Goal: Task Accomplishment & Management: Complete application form

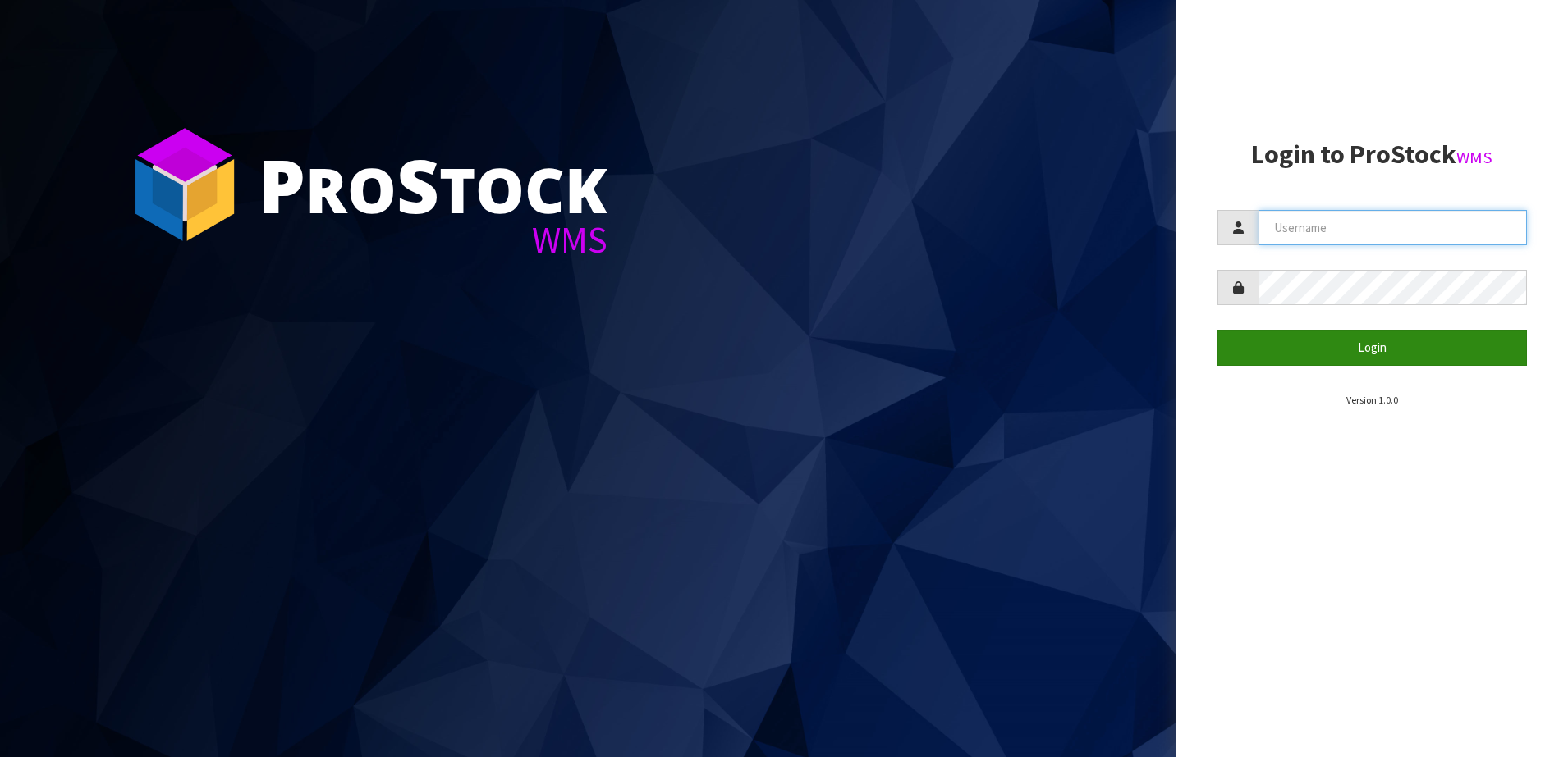
type input "SHEPHERD"
click at [1291, 350] on button "Login" at bounding box center [1372, 348] width 310 height 36
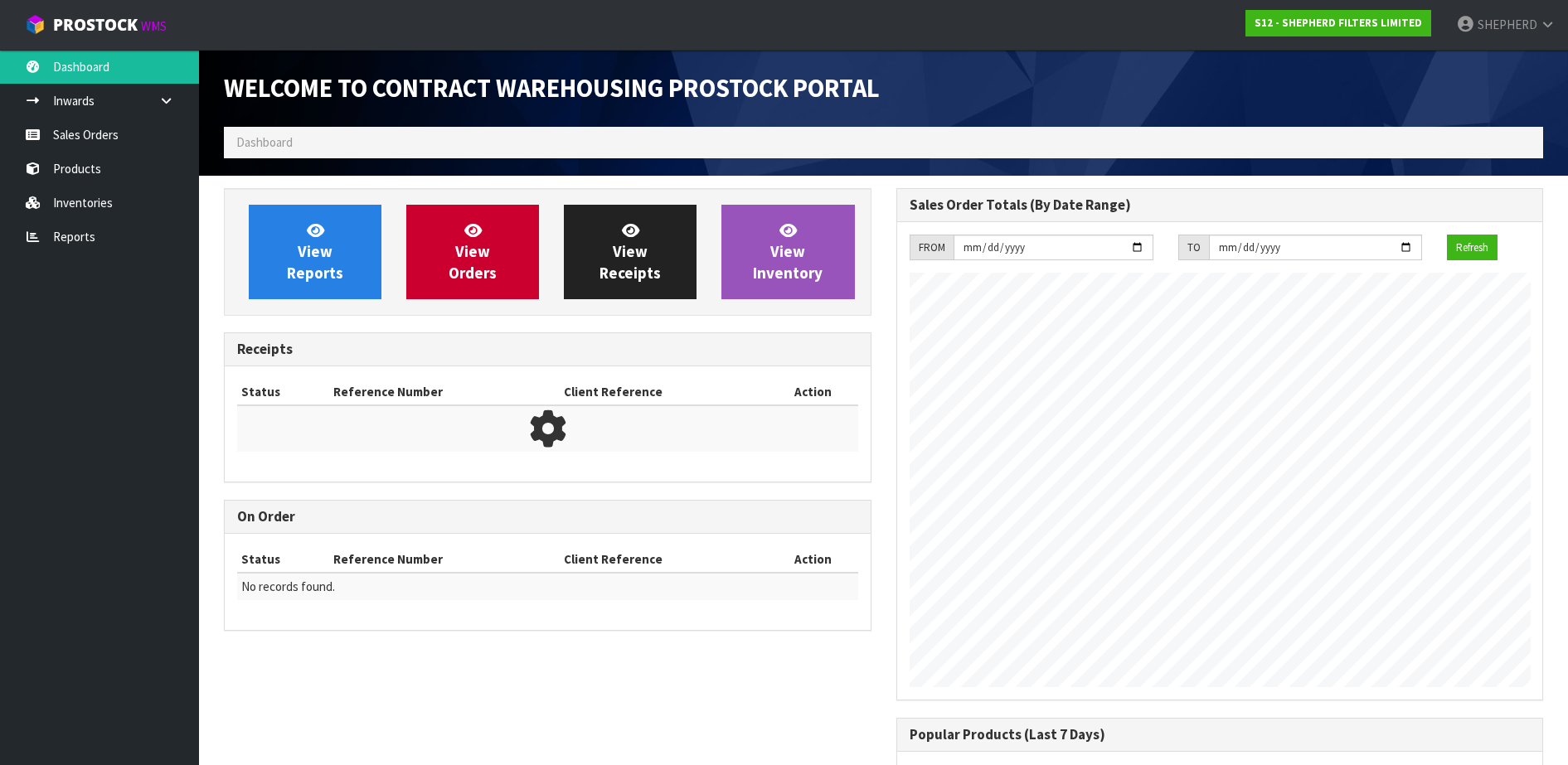
scroll to position [705, 672]
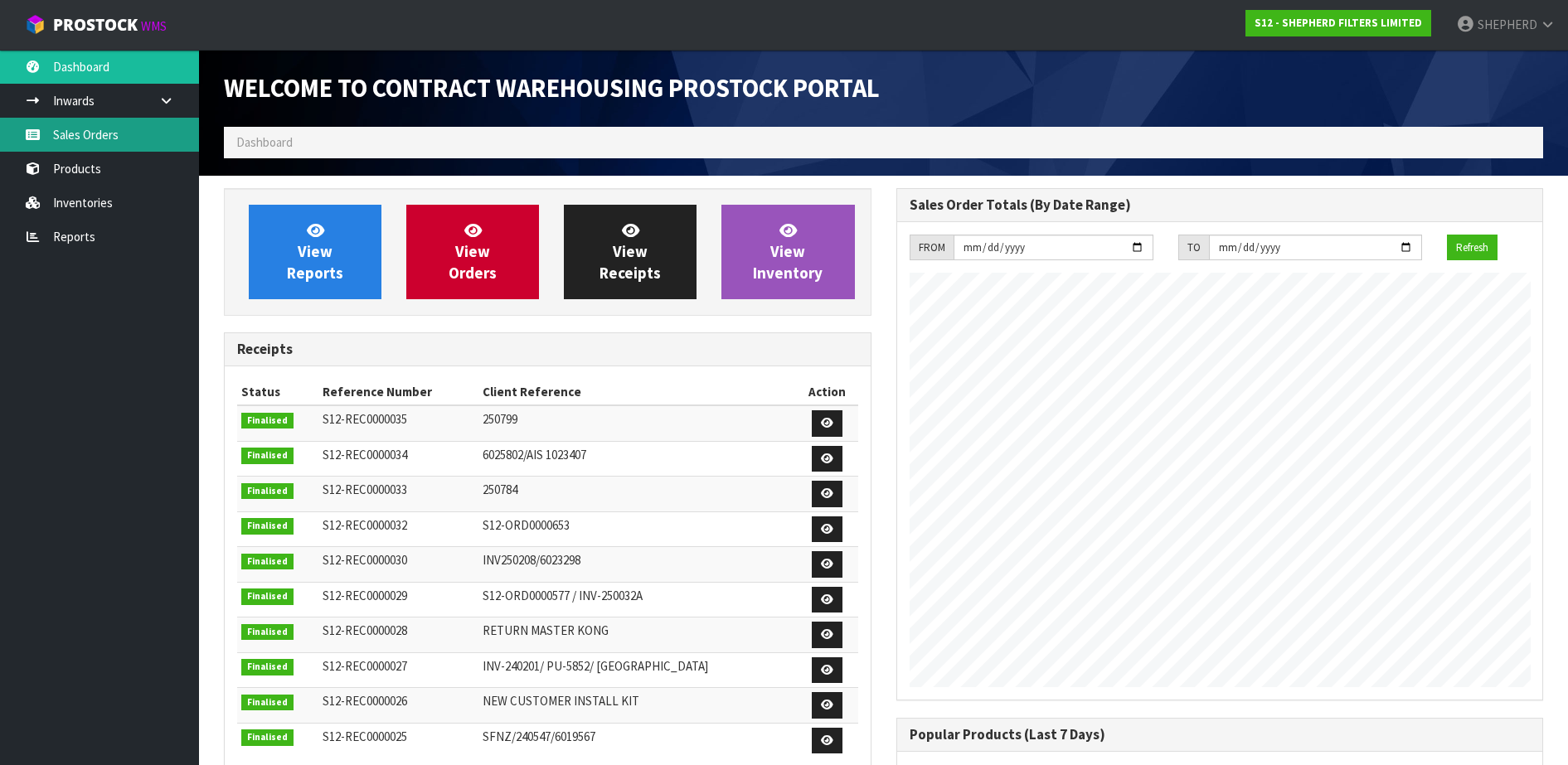
click at [106, 130] on link "Sales Orders" at bounding box center [99, 135] width 199 height 34
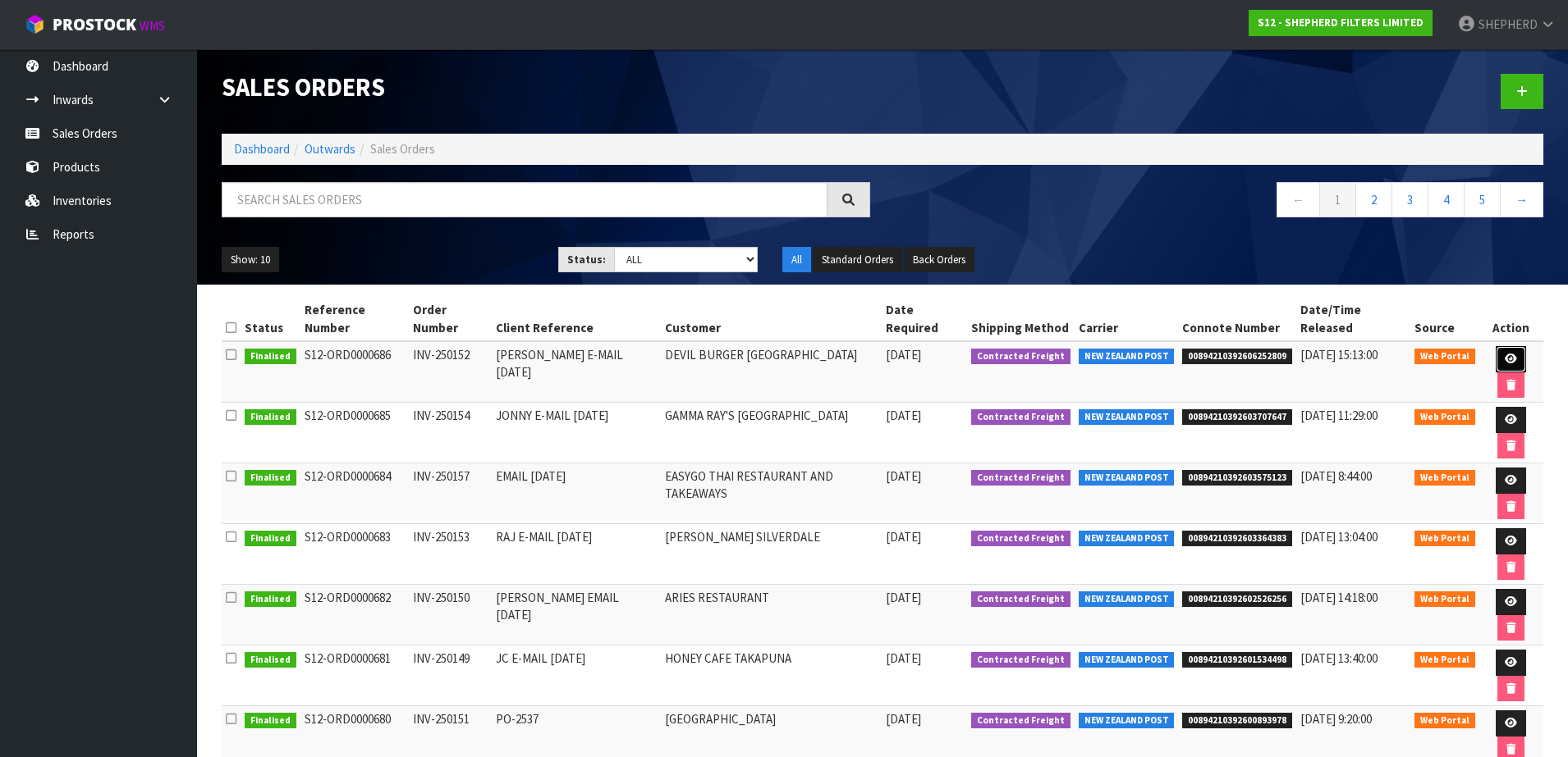
click at [1505, 354] on icon at bounding box center [1511, 359] width 12 height 11
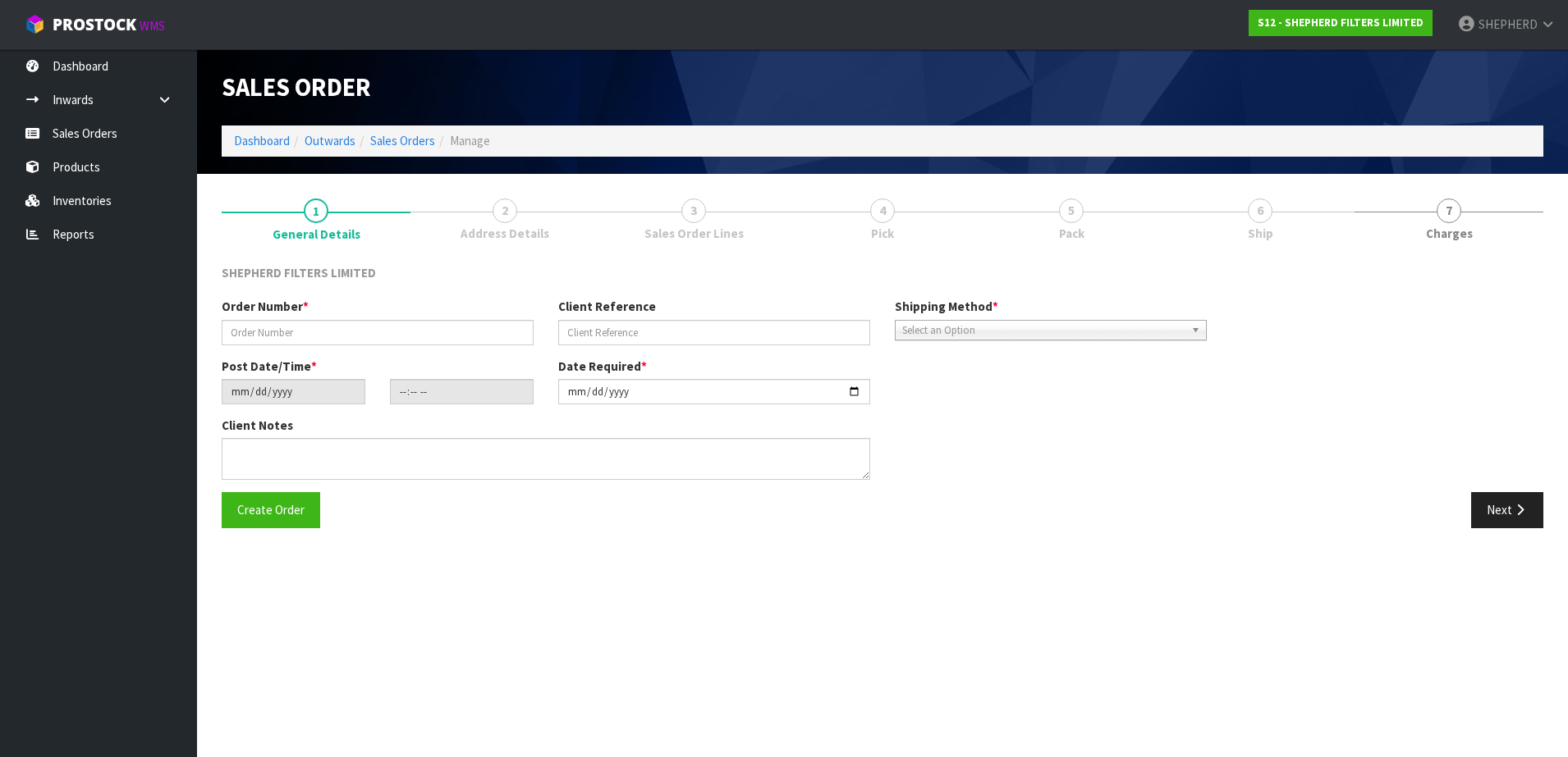
type input "INV-250152"
type input "[PERSON_NAME] E-MAIL [DATE]"
type input "[DATE]"
type input "23:37:00.000"
type input "[DATE]"
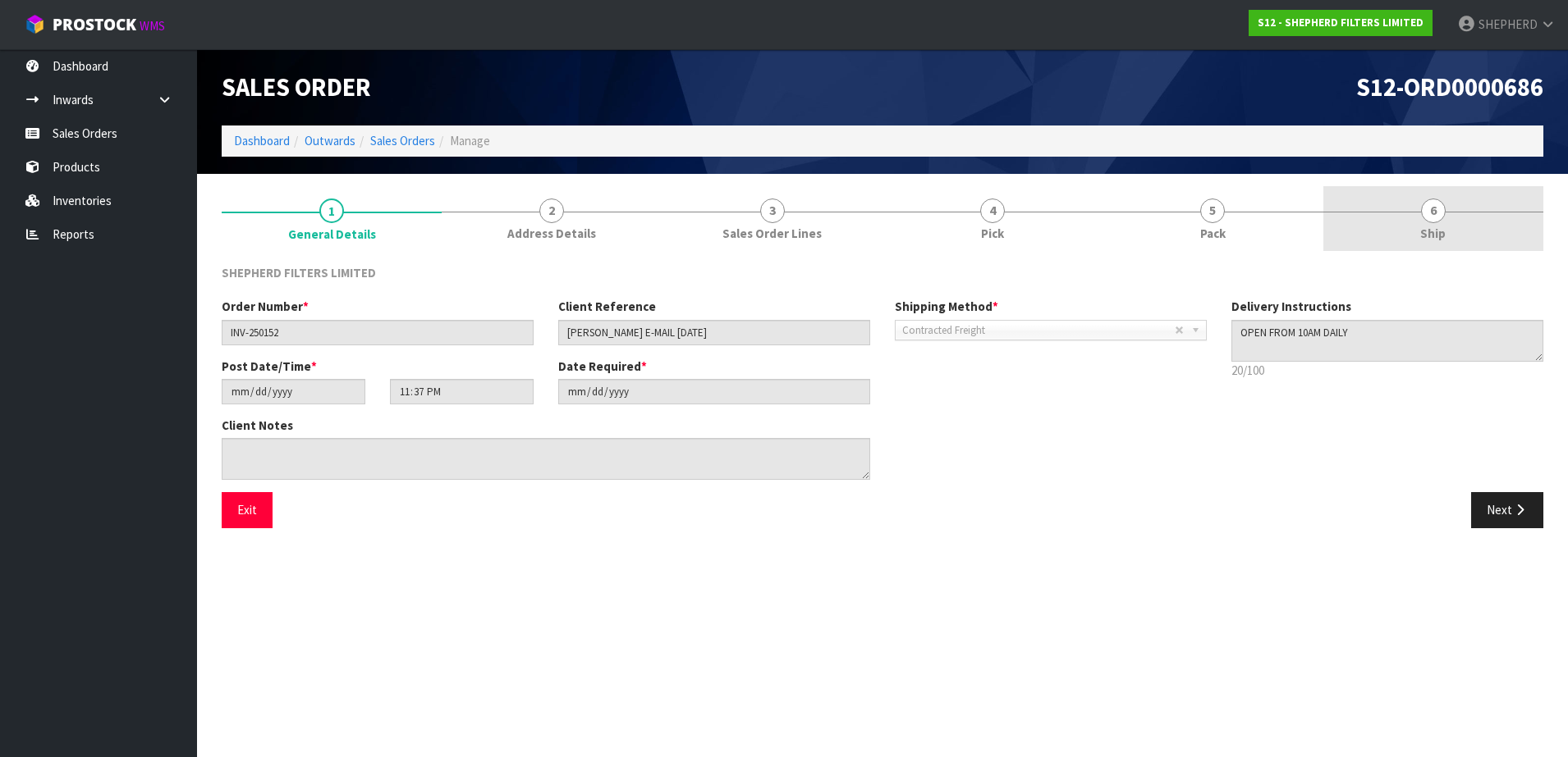
click at [1429, 213] on span "6" at bounding box center [1433, 210] width 25 height 25
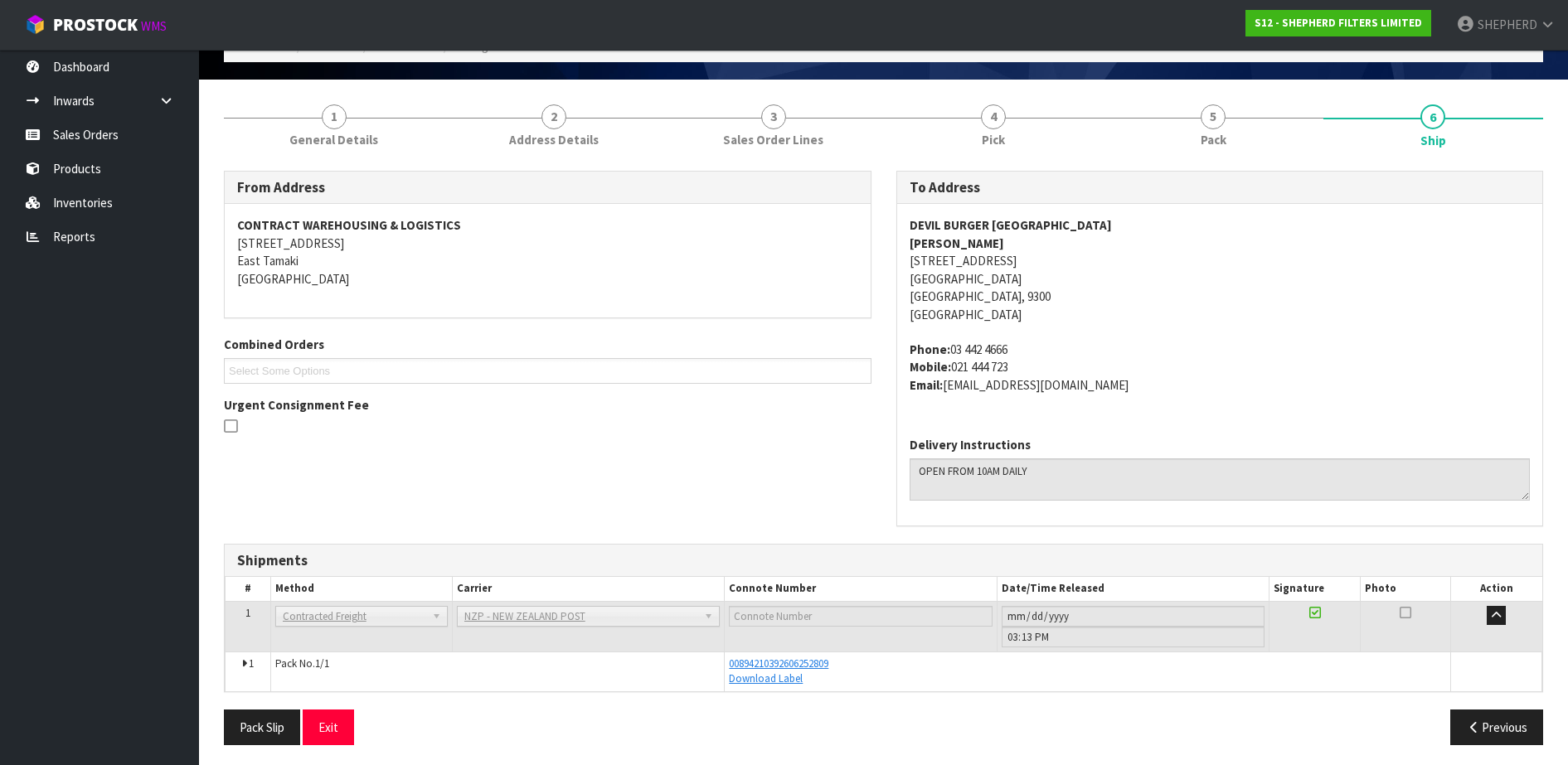
scroll to position [101, 0]
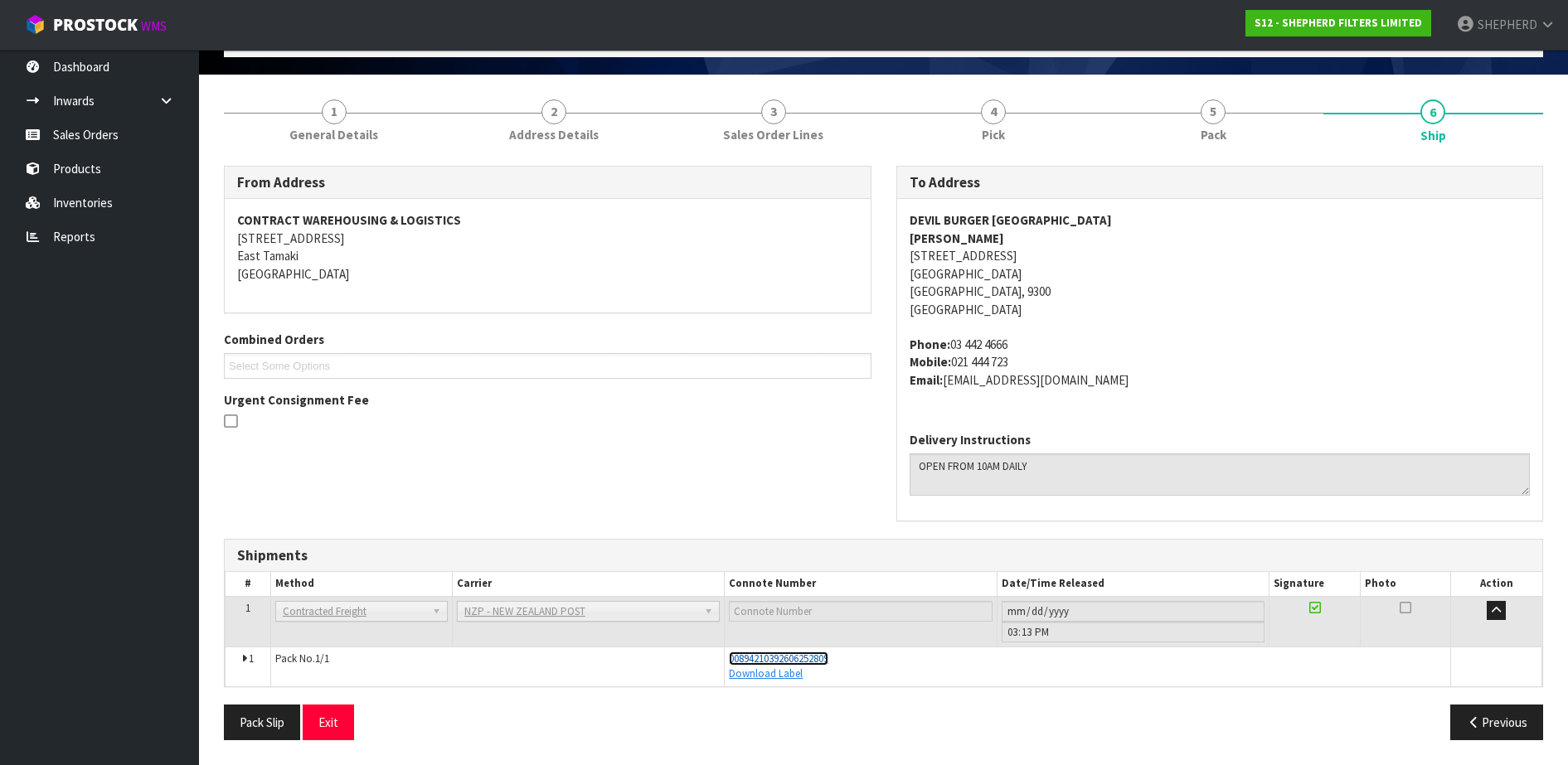
click at [815, 659] on span "00894210392606252809" at bounding box center [779, 659] width 100 height 14
click at [100, 133] on link "Sales Orders" at bounding box center [99, 135] width 199 height 34
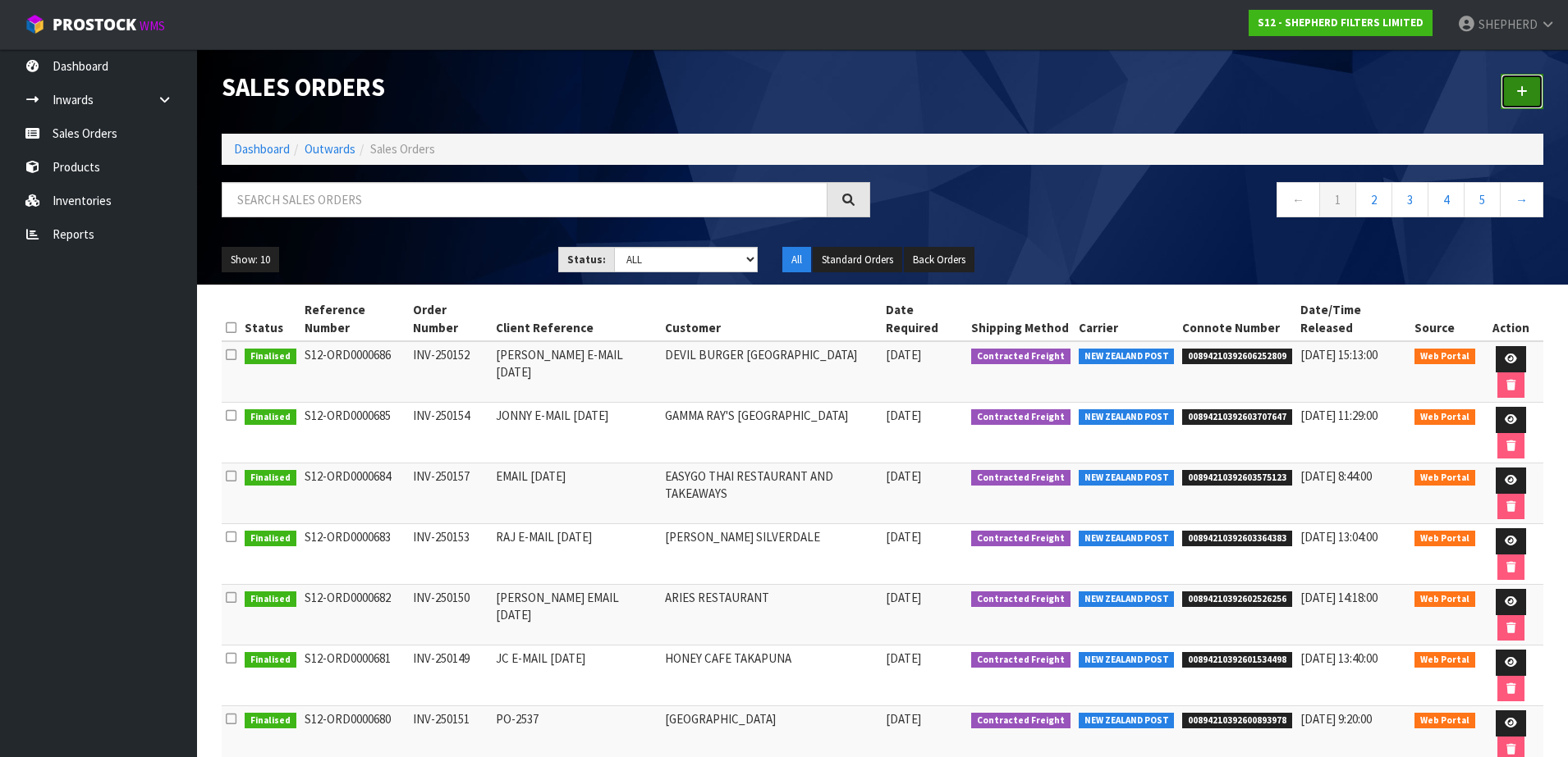
click at [1528, 94] on link at bounding box center [1522, 92] width 43 height 36
